Goal: Complete application form: Complete application form

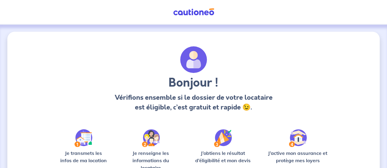
click at [75, 70] on div "Bonjour ! Vérifions ensemble si le dossier de votre locataire est éligible, c’e…" at bounding box center [193, 81] width 274 height 71
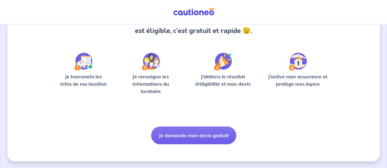
scroll to position [77, 0]
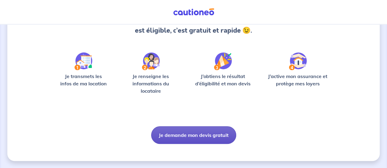
click at [170, 130] on button "Je demande mon devis gratuit" at bounding box center [193, 136] width 85 height 18
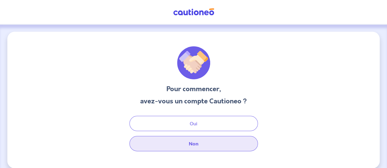
click at [185, 145] on button "Non" at bounding box center [193, 143] width 128 height 15
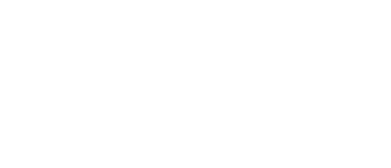
select select "FR"
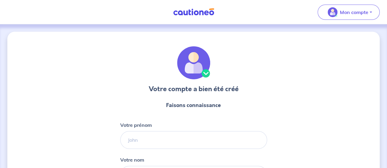
click at [354, 86] on div "Votre compte a bien été créé Faisons connaissance Votre prénom Votre nom Votre …" at bounding box center [193, 156] width 372 height 249
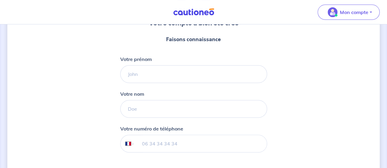
scroll to position [86, 0]
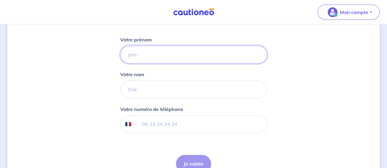
click at [155, 57] on input "Votre prénom" at bounding box center [193, 55] width 147 height 18
type input "ONNYL FIACRE"
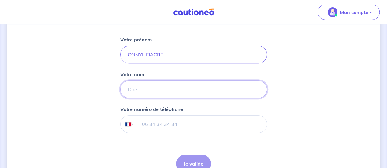
click at [142, 92] on input "Votre nom" at bounding box center [193, 90] width 147 height 18
type input "JUIDJA"
click at [86, 86] on div "Votre compte a bien été créé Faisons connaissance Votre prénom ONNYL FIACRE Vot…" at bounding box center [193, 70] width 372 height 249
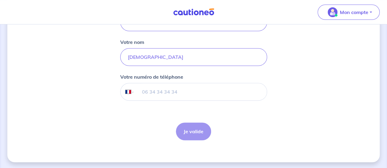
scroll to position [119, 0]
click at [162, 94] on input "tel" at bounding box center [200, 91] width 132 height 17
type input "06 37 21 55 07"
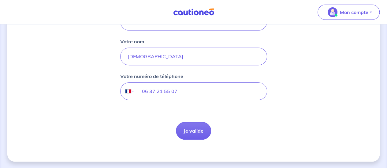
click at [263, 117] on form "Faisons connaissance Votre prénom ONNYL FIACRE Votre nom JUIDJA Votre numéro de…" at bounding box center [193, 61] width 147 height 167
click at [192, 132] on button "Je valide" at bounding box center [193, 131] width 35 height 18
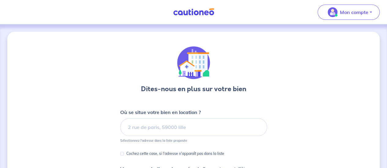
click at [337, 113] on div "Dites-nous en plus sur votre bien Où se situe votre bien en location ? Sélectio…" at bounding box center [193, 158] width 372 height 253
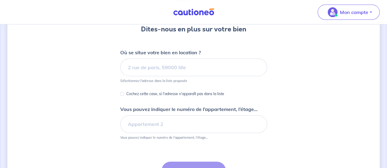
scroll to position [61, 0]
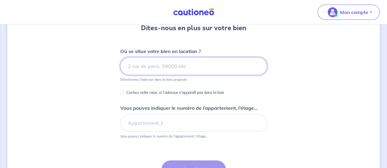
click at [176, 70] on input at bounding box center [193, 66] width 147 height 18
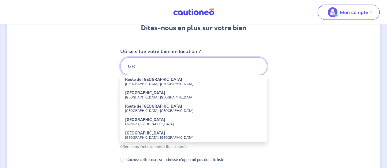
type input "G"
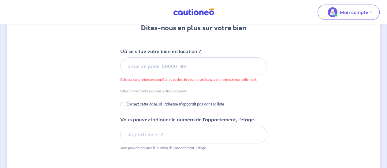
click at [89, 79] on div "Dites-nous en plus sur votre bien Où se situe votre bien en location ? Saisisse…" at bounding box center [193, 103] width 372 height 264
click at [122, 104] on input "Cochez cette case, si l'adresse n'apparaît pas dans la liste" at bounding box center [122, 105] width 4 height 4
checkbox input "true"
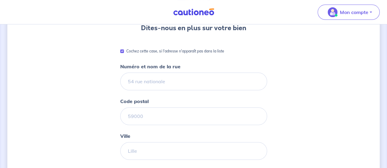
click at [78, 78] on div "Dites-nous en plus sur votre bien Cochez cette case, si l'adresse n'apparaît pa…" at bounding box center [193, 147] width 372 height 353
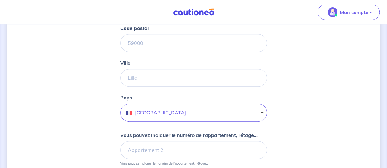
scroll to position [122, 0]
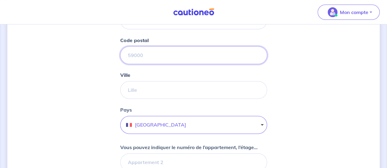
click at [152, 55] on input "Code postal" at bounding box center [193, 55] width 147 height 18
type input "38000"
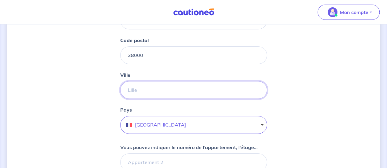
click at [144, 87] on input "Ville" at bounding box center [193, 90] width 147 height 18
type input "GRENOBLE"
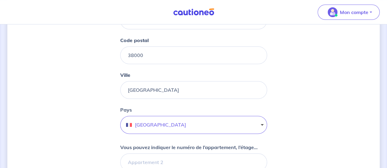
click at [85, 107] on div "Dites-nous en plus sur votre bien Cochez cette case, si l'adresse n'apparaît pa…" at bounding box center [193, 86] width 372 height 353
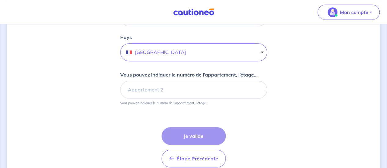
scroll to position [196, 0]
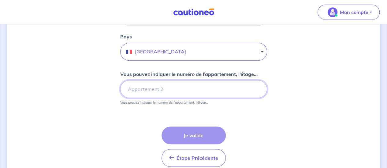
click at [155, 92] on input "Vous pouvez indiquer le numéro de l’appartement, l’étage..." at bounding box center [193, 89] width 147 height 18
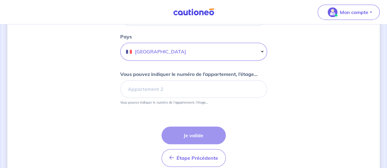
click at [190, 135] on div "Étape Précédente Précédent Je valide Je valide" at bounding box center [193, 147] width 64 height 40
click at [109, 133] on div "Dites-nous en plus sur votre bien Cochez cette case, si l'adresse n'apparaît pa…" at bounding box center [193, 12] width 372 height 353
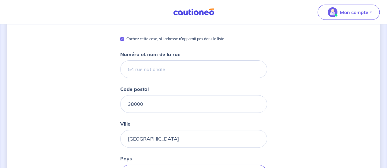
scroll to position [86, 0]
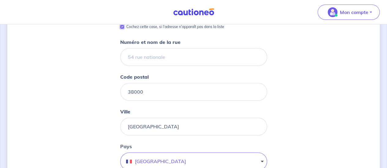
click at [123, 27] on input "Cochez cette case, si l'adresse n'apparaît pas dans la liste" at bounding box center [122, 27] width 4 height 4
checkbox input "false"
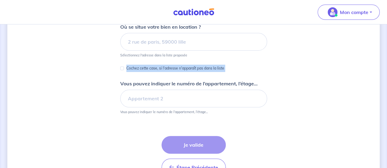
click at [67, 72] on div "Dites-nous en plus sur votre bien Où se situe votre bien en location ? Sélectio…" at bounding box center [193, 72] width 372 height 253
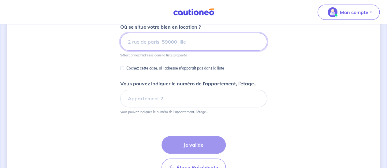
click at [132, 41] on input at bounding box center [193, 42] width 147 height 18
paste input "28 RUE DU DOCTEUR CALMETTE 38000 Grenoble"
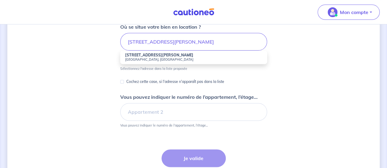
click at [166, 59] on small "38000 Grenoble, France" at bounding box center [193, 59] width 137 height 4
type input "[STREET_ADDRESS][PERSON_NAME]"
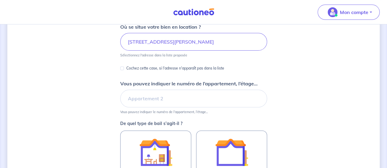
click at [59, 93] on div "Dites-nous en plus sur votre bien Où se situe votre bien en location ? 28 Rue D…" at bounding box center [193, 106] width 372 height 320
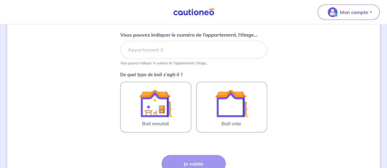
scroll to position [122, 0]
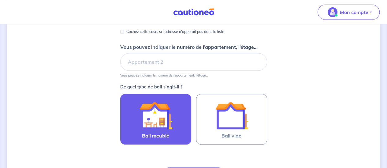
click at [168, 118] on img at bounding box center [155, 115] width 33 height 33
click at [0, 0] on input "Bail meublé" at bounding box center [0, 0] width 0 height 0
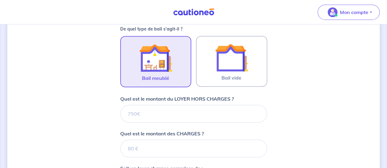
click at [82, 112] on div "Dites-nous en plus sur votre bien Où se situe votre bien en location ? 28 Rue D…" at bounding box center [193, 67] width 372 height 432
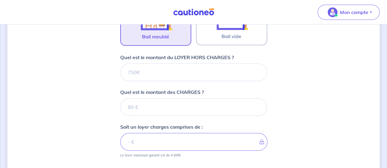
scroll to position [234, 0]
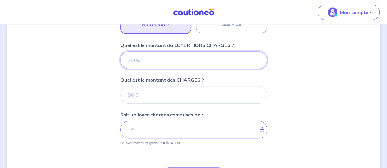
click at [148, 61] on input "Quel est le montant du LOYER HORS CHARGES ?" at bounding box center [193, 60] width 147 height 18
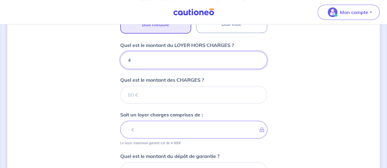
type input "40"
type input "400"
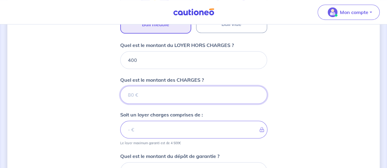
click at [144, 95] on input "Quel est le montant des CHARGES ?" at bounding box center [193, 95] width 147 height 18
type input "45"
type input "445"
type input "45"
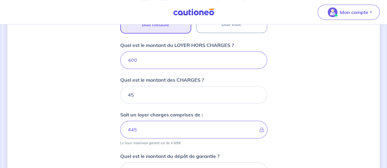
click at [84, 109] on div "Dites-nous en plus sur votre bien Où se situe votre bien en location ? 28 Rue D…" at bounding box center [193, 35] width 372 height 474
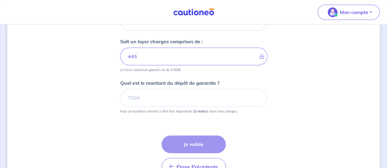
scroll to position [320, 0]
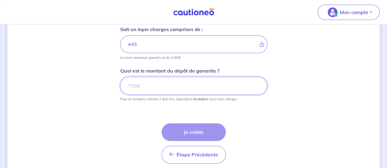
click at [148, 86] on input "Quel est le montant du dépôt de garantie ?" at bounding box center [193, 86] width 147 height 18
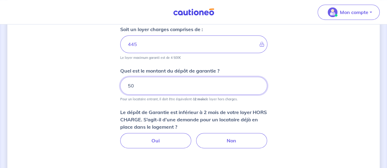
type input "5"
type input "1"
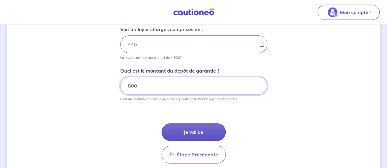
type input "800"
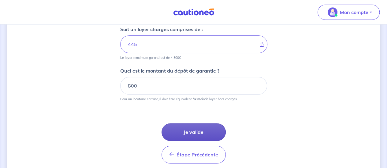
click at [206, 133] on button "Je valide" at bounding box center [193, 133] width 64 height 18
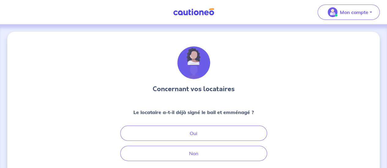
click at [72, 113] on div "Concernant vos locataires Le locataire a-t-il déjà signé le bail et emménagé ? …" at bounding box center [193, 127] width 372 height 191
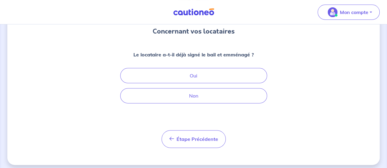
scroll to position [61, 0]
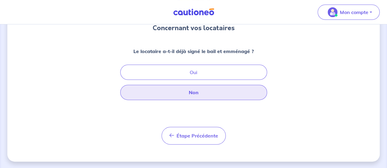
click at [192, 96] on button "Non" at bounding box center [193, 92] width 147 height 15
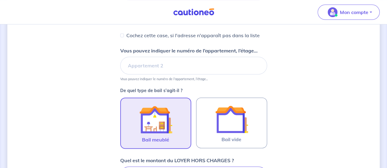
select select "FR"
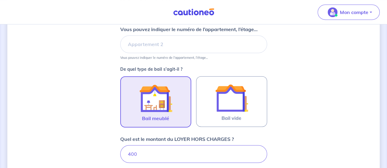
scroll to position [144, 0]
